Goal: Find specific page/section: Find specific page/section

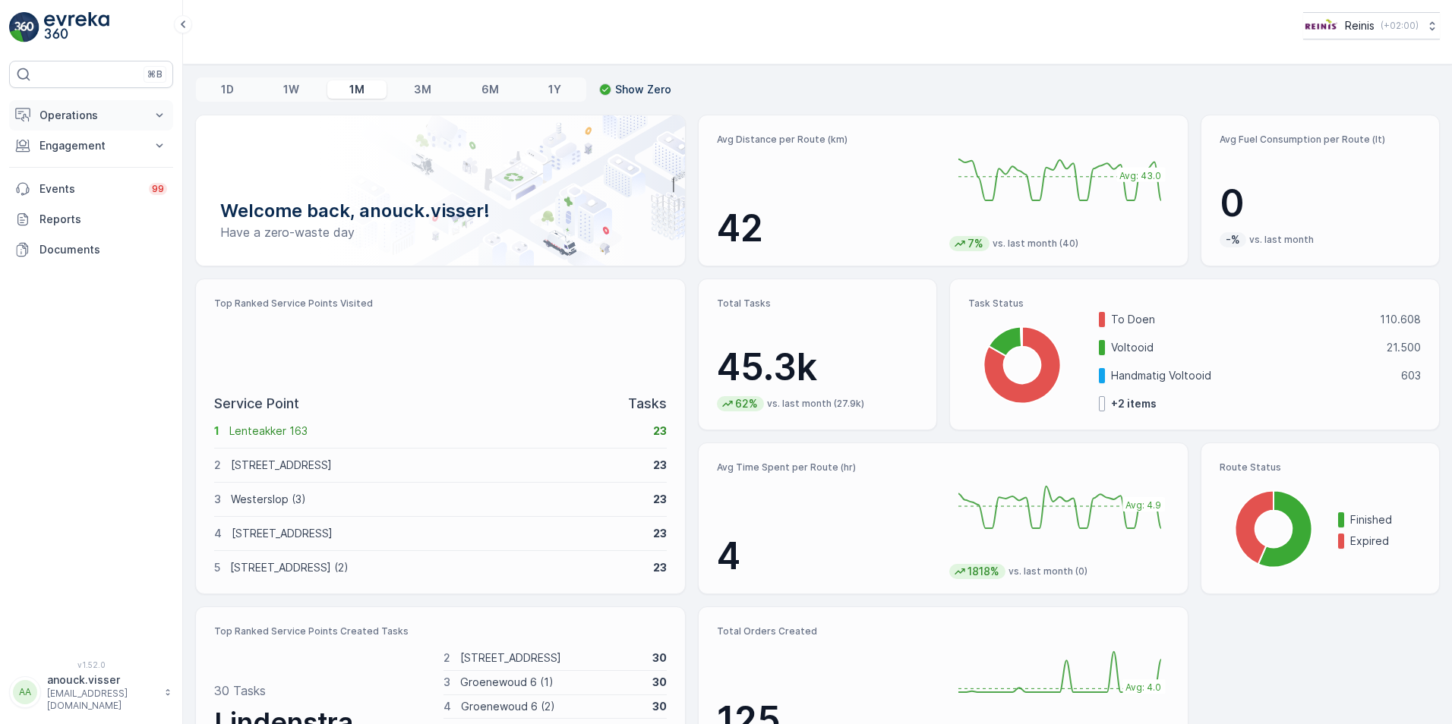
click at [81, 120] on p "Operations" at bounding box center [90, 115] width 103 height 15
click at [84, 254] on p "Engagement" at bounding box center [90, 252] width 103 height 15
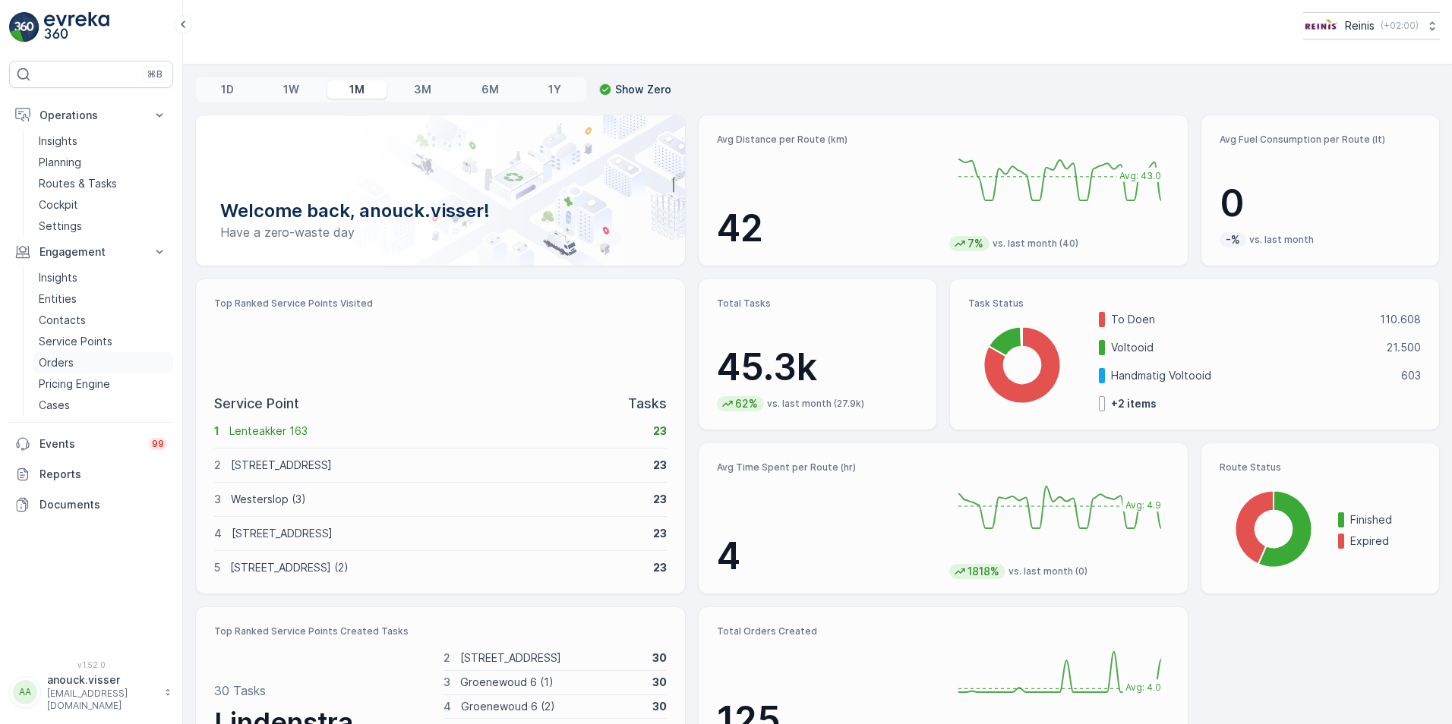
click at [67, 358] on p "Orders" at bounding box center [56, 362] width 35 height 15
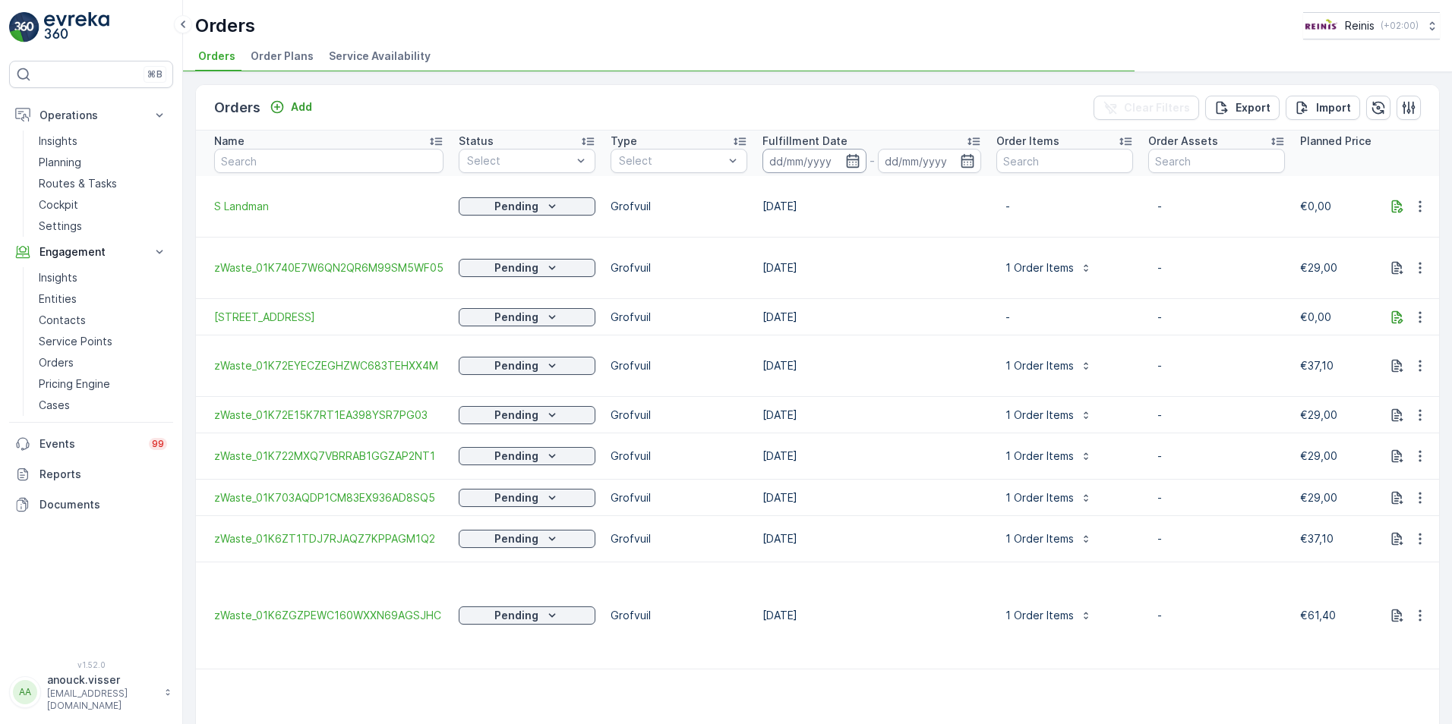
click at [851, 159] on input at bounding box center [814, 161] width 104 height 24
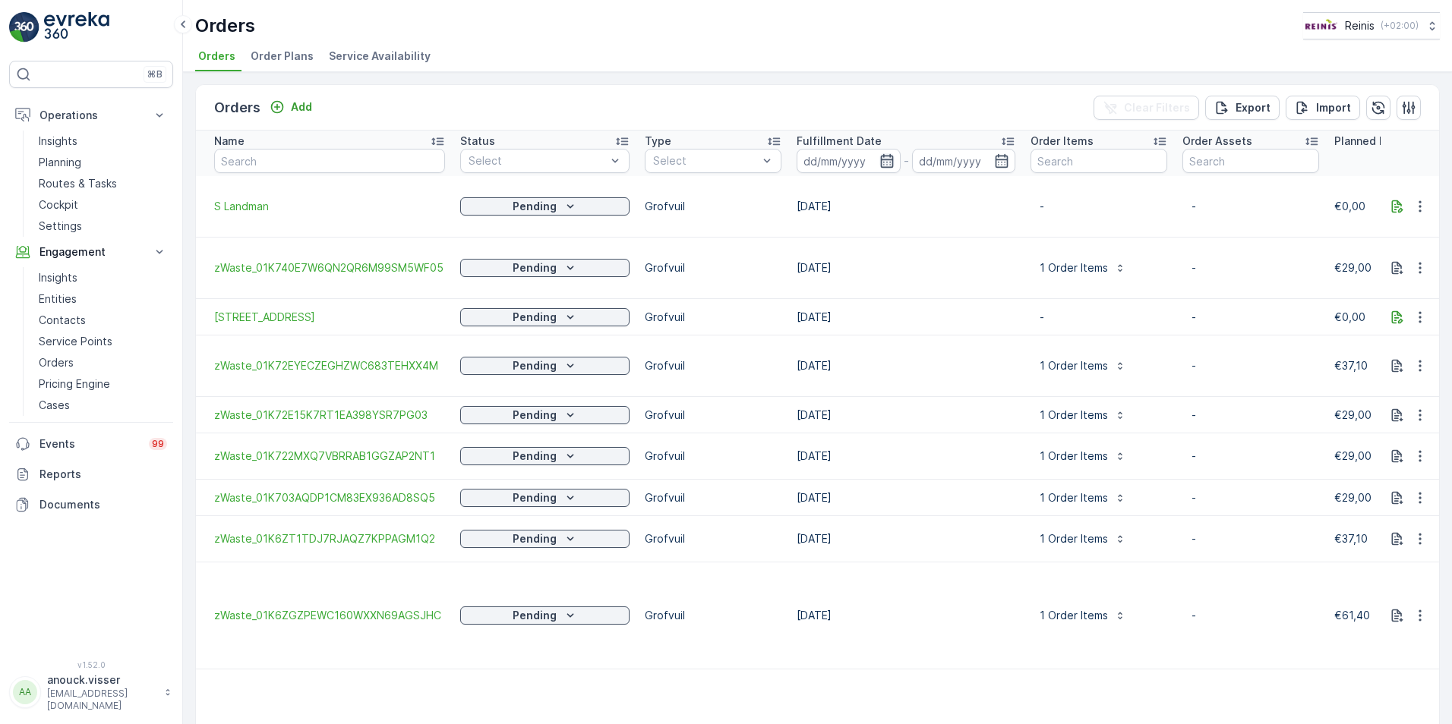
click at [880, 156] on icon "button" at bounding box center [886, 161] width 13 height 14
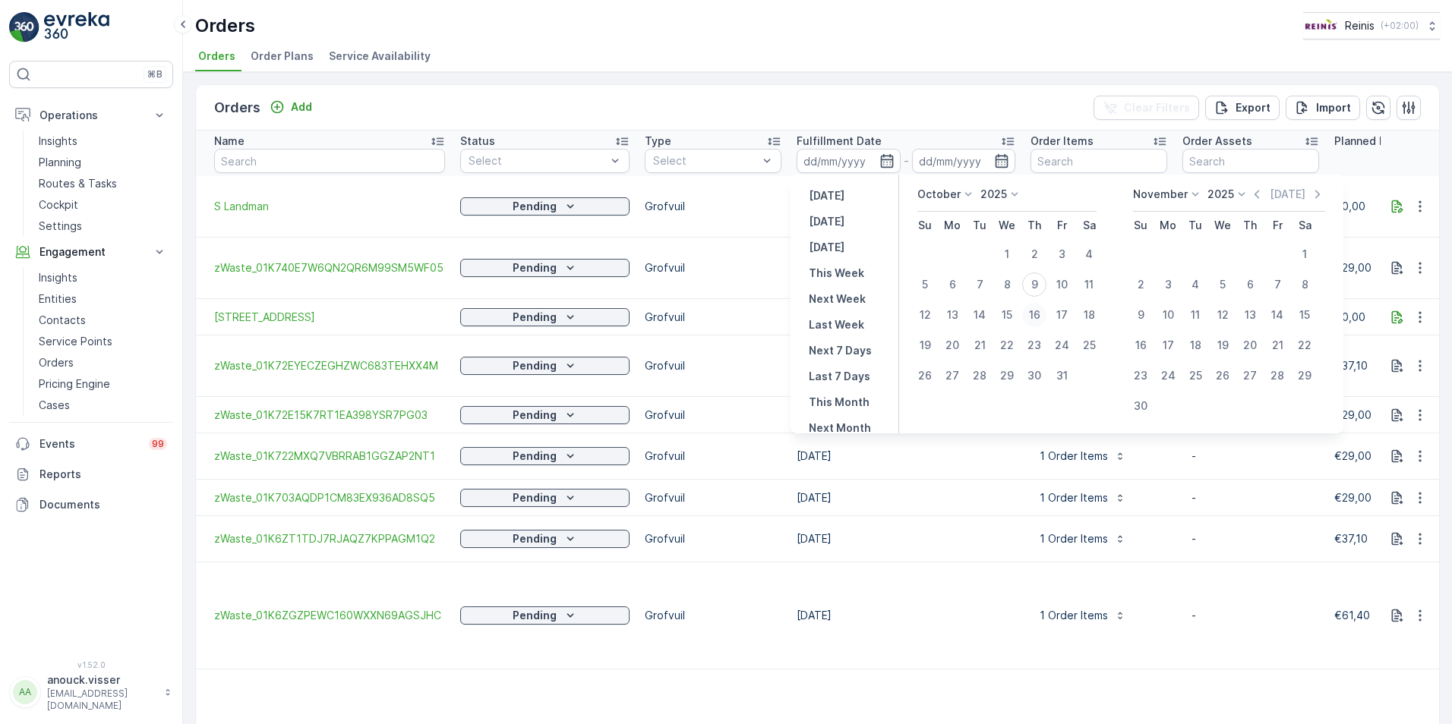
click at [1037, 324] on div "16" at bounding box center [1034, 315] width 24 height 24
type input "[DATE]"
click at [1037, 324] on div "16" at bounding box center [1034, 315] width 24 height 24
type input "[DATE]"
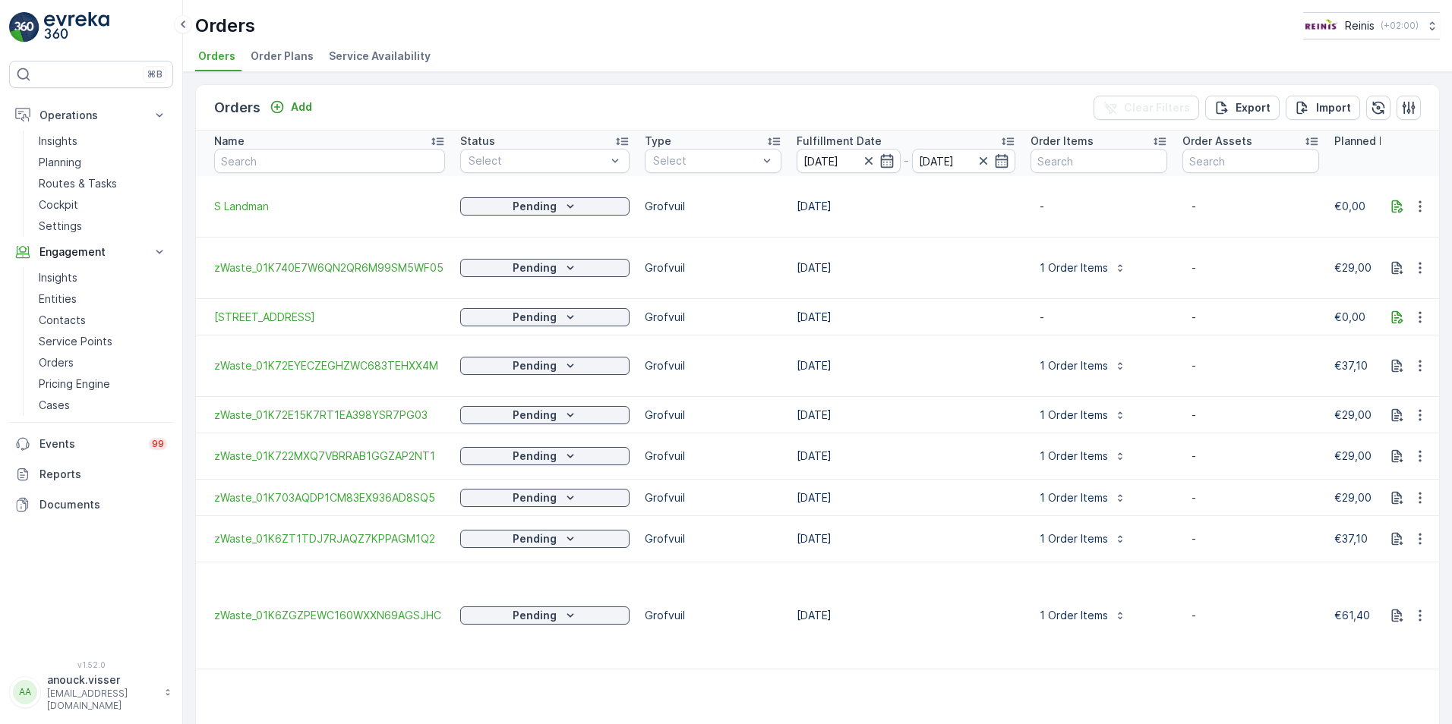
click at [946, 91] on div "Orders Add Clear Filters Export Import" at bounding box center [817, 108] width 1243 height 46
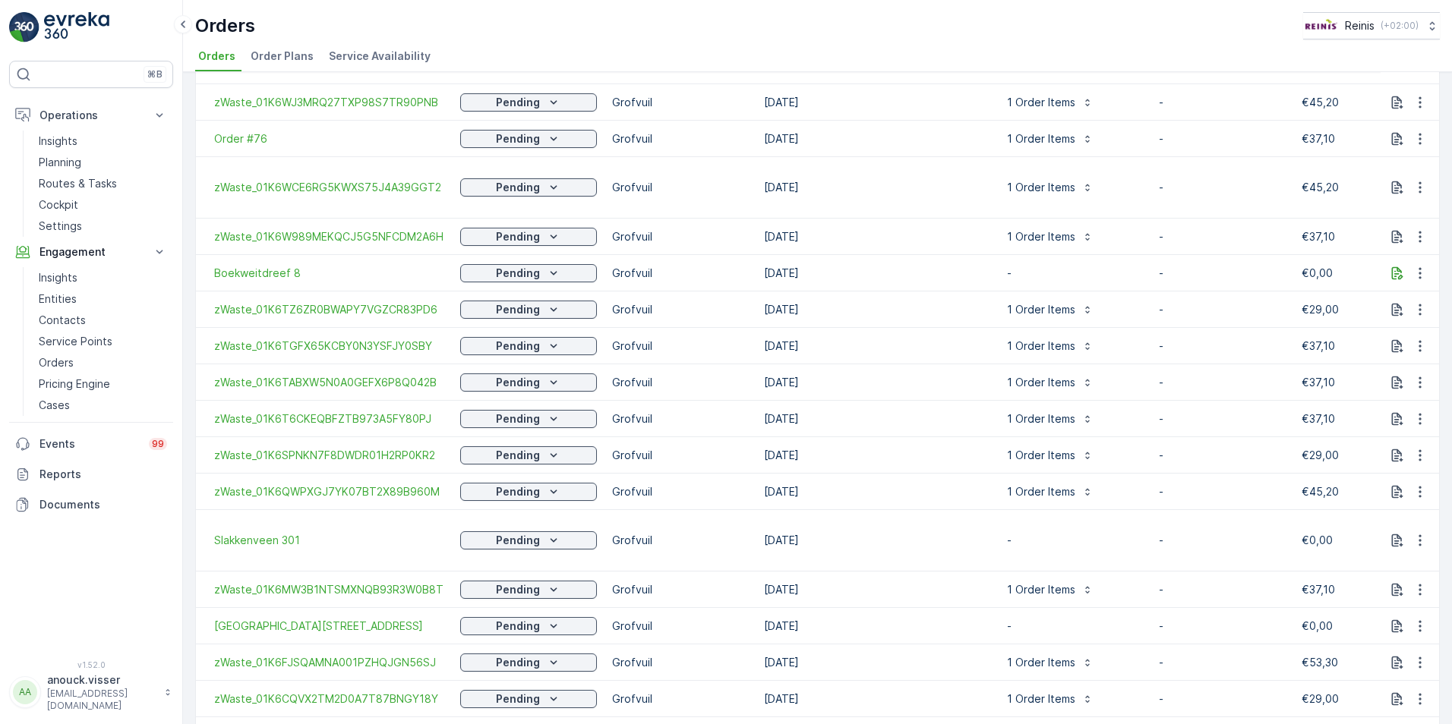
scroll to position [1251, 0]
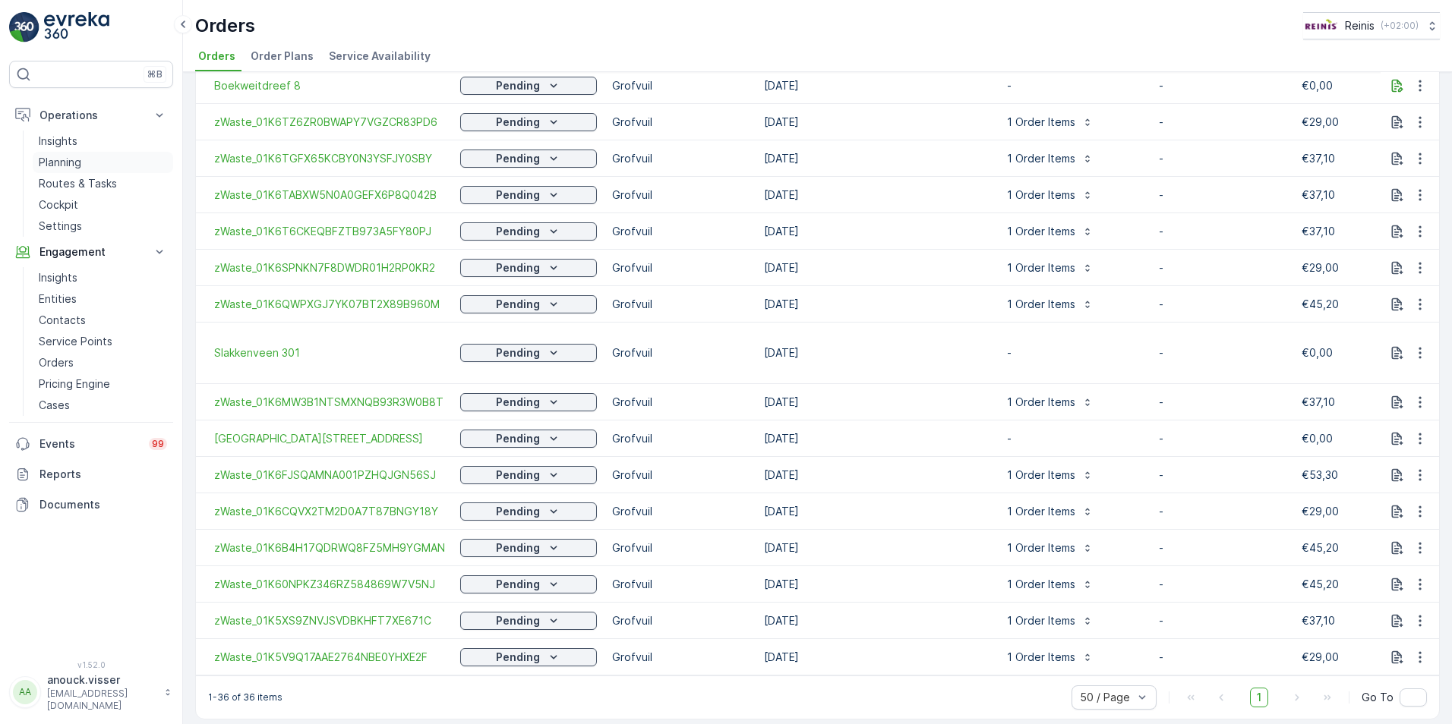
click at [71, 164] on p "Planning" at bounding box center [60, 162] width 43 height 15
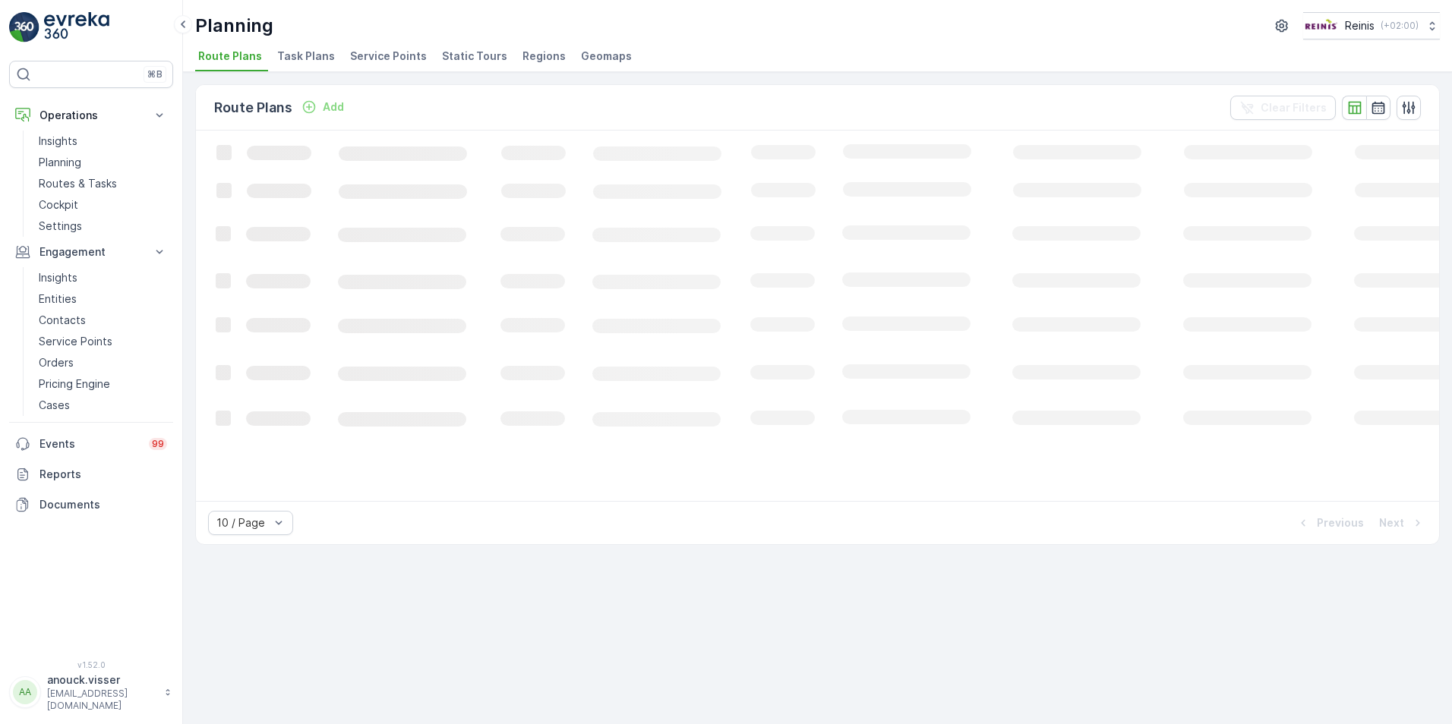
click at [396, 55] on span "Service Points" at bounding box center [388, 56] width 77 height 15
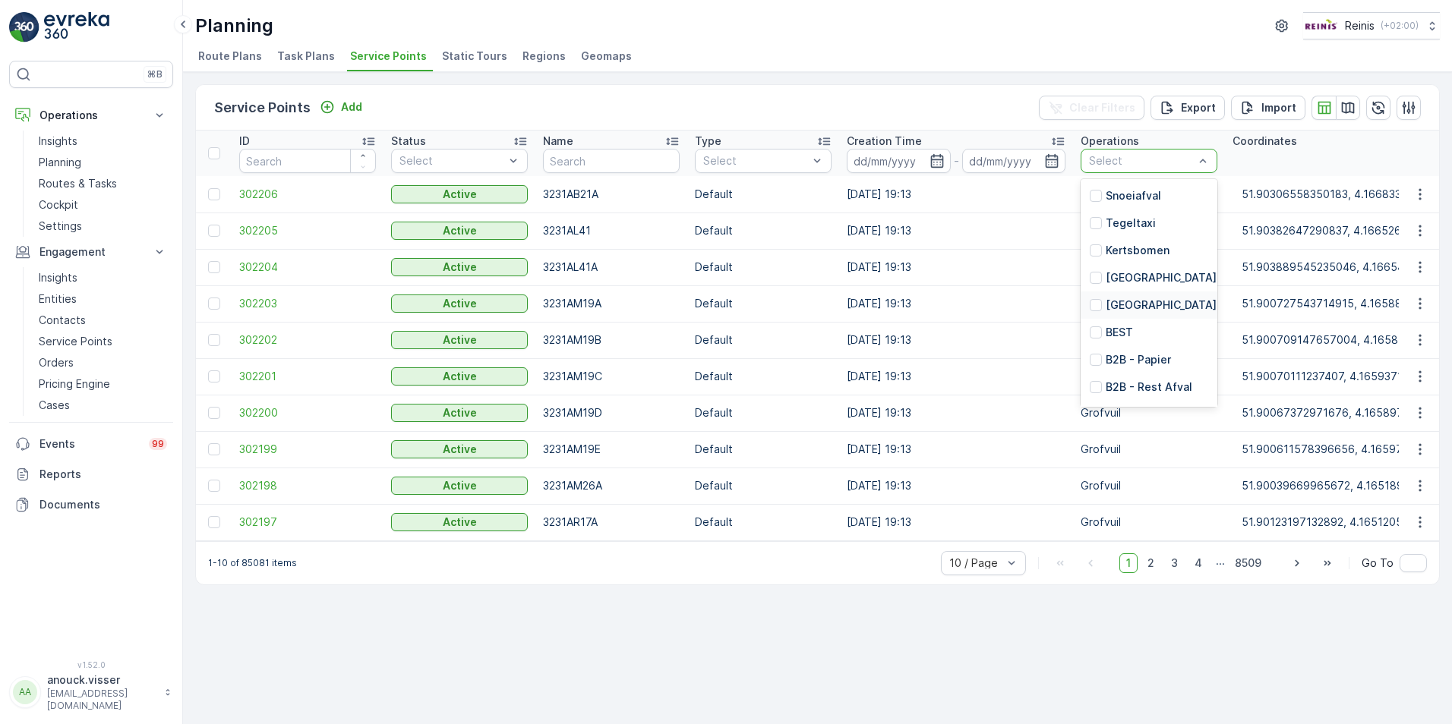
click at [1153, 308] on p "[GEOGRAPHIC_DATA]" at bounding box center [1161, 305] width 111 height 15
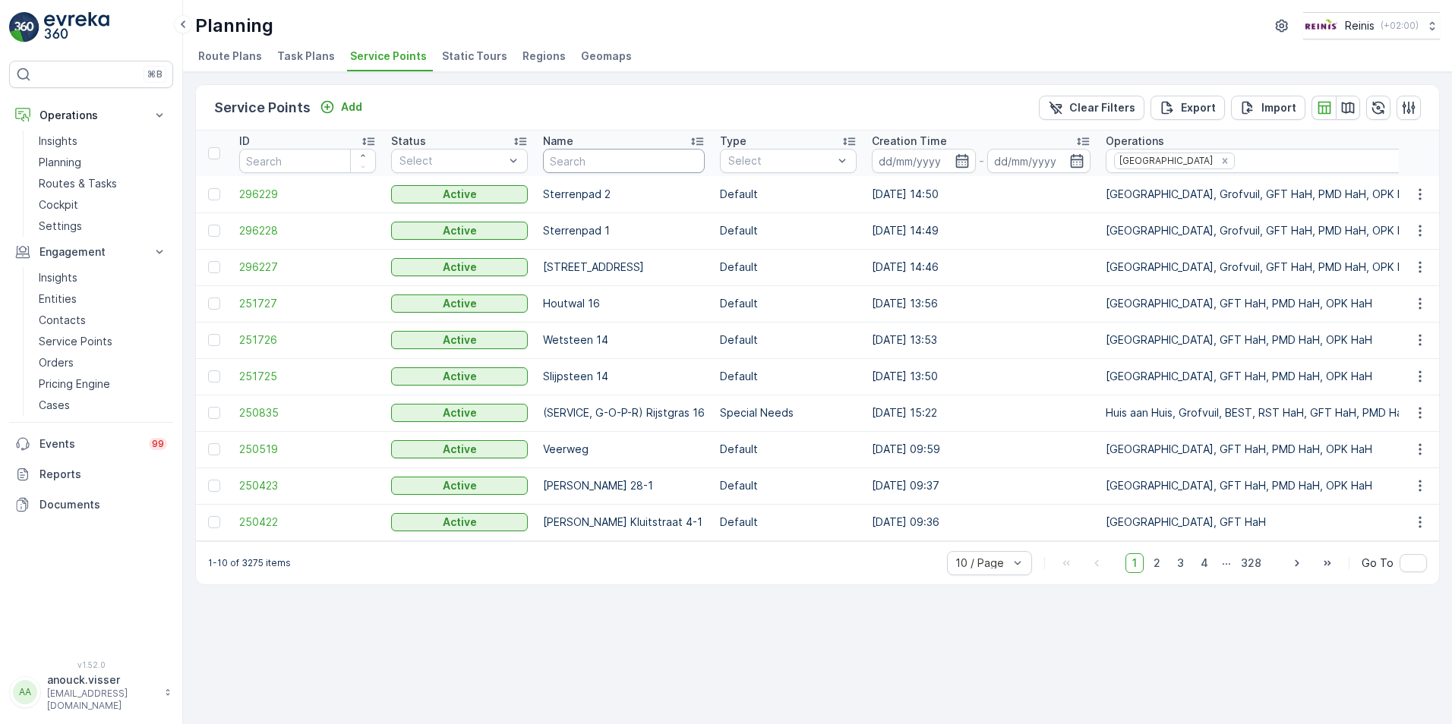
click at [584, 161] on input "text" at bounding box center [624, 161] width 162 height 24
type input "Ouverturelaan"
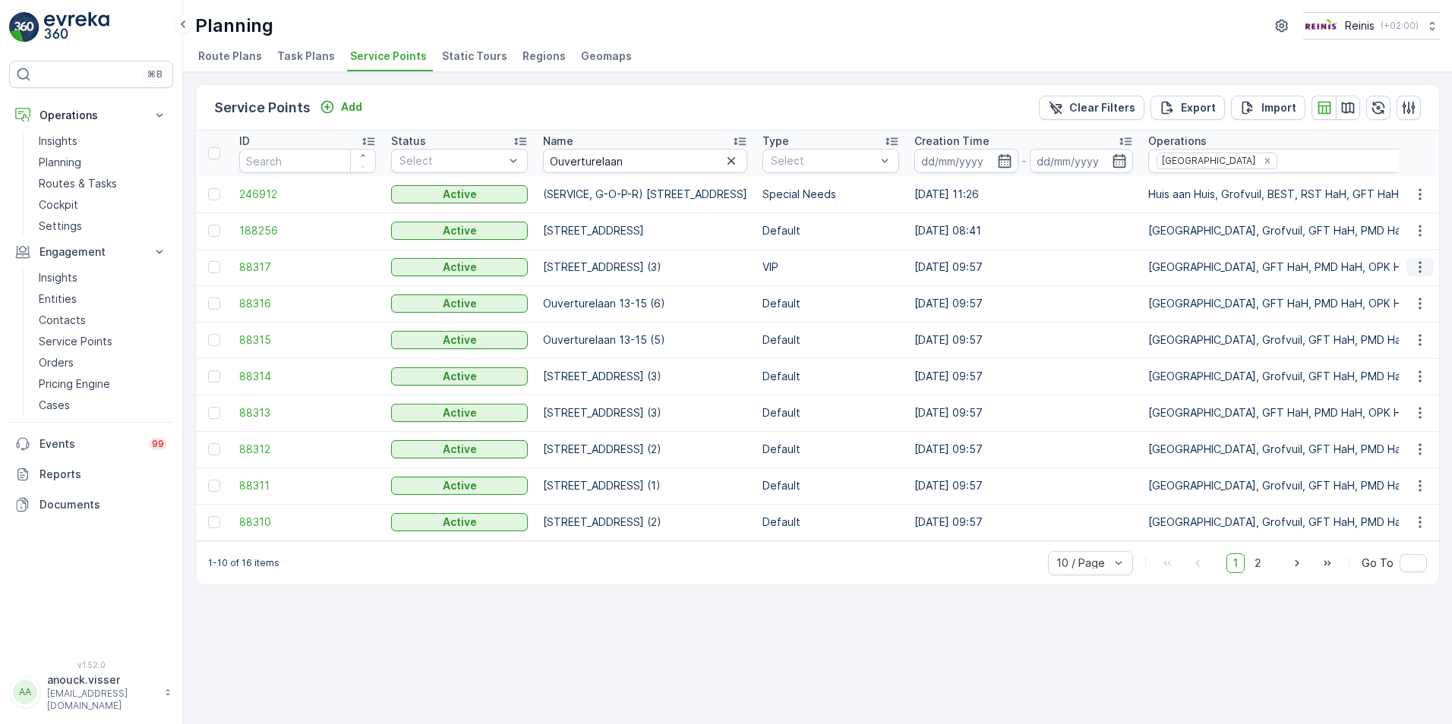
click at [1414, 267] on icon "button" at bounding box center [1420, 267] width 15 height 15
click at [1395, 292] on span "See More Details" at bounding box center [1375, 290] width 88 height 15
